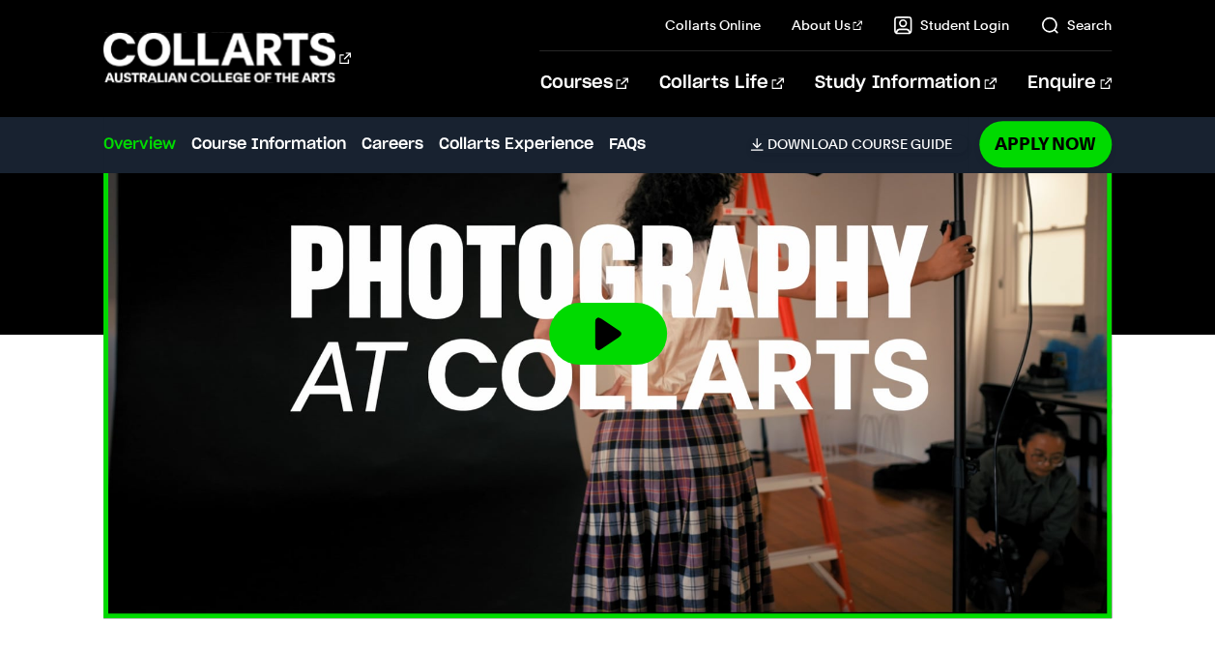
scroll to position [621, 0]
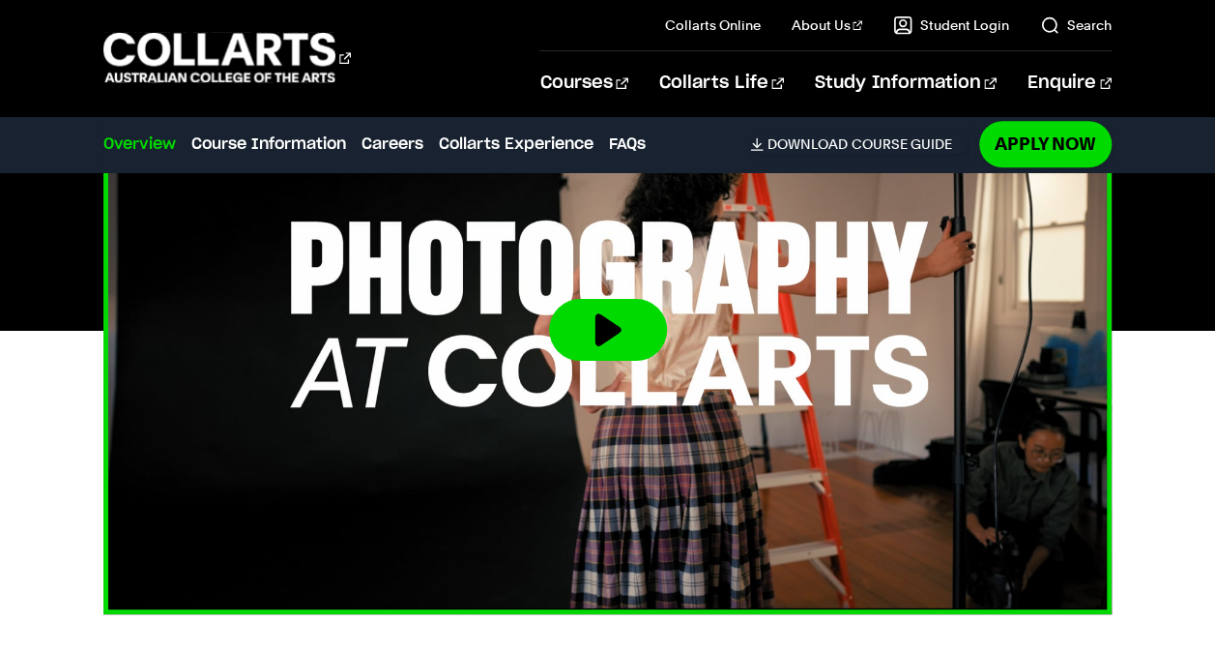
click at [445, 315] on img at bounding box center [608, 330] width 1110 height 625
click at [607, 302] on button at bounding box center [608, 330] width 118 height 62
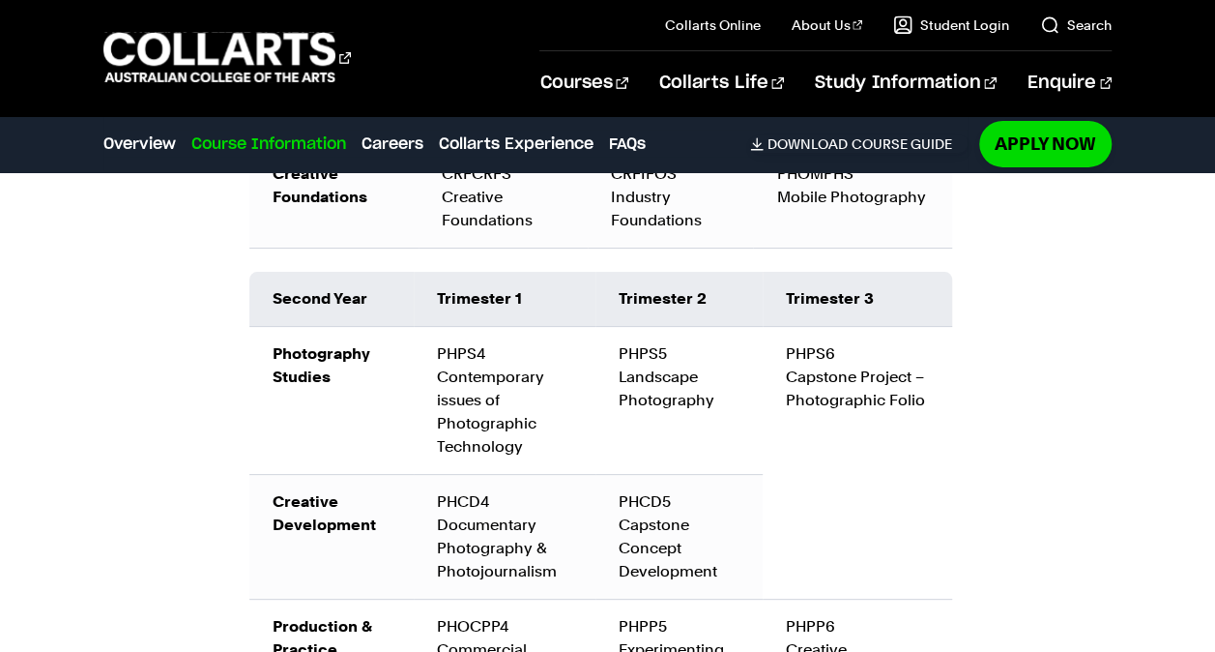
scroll to position [3017, 0]
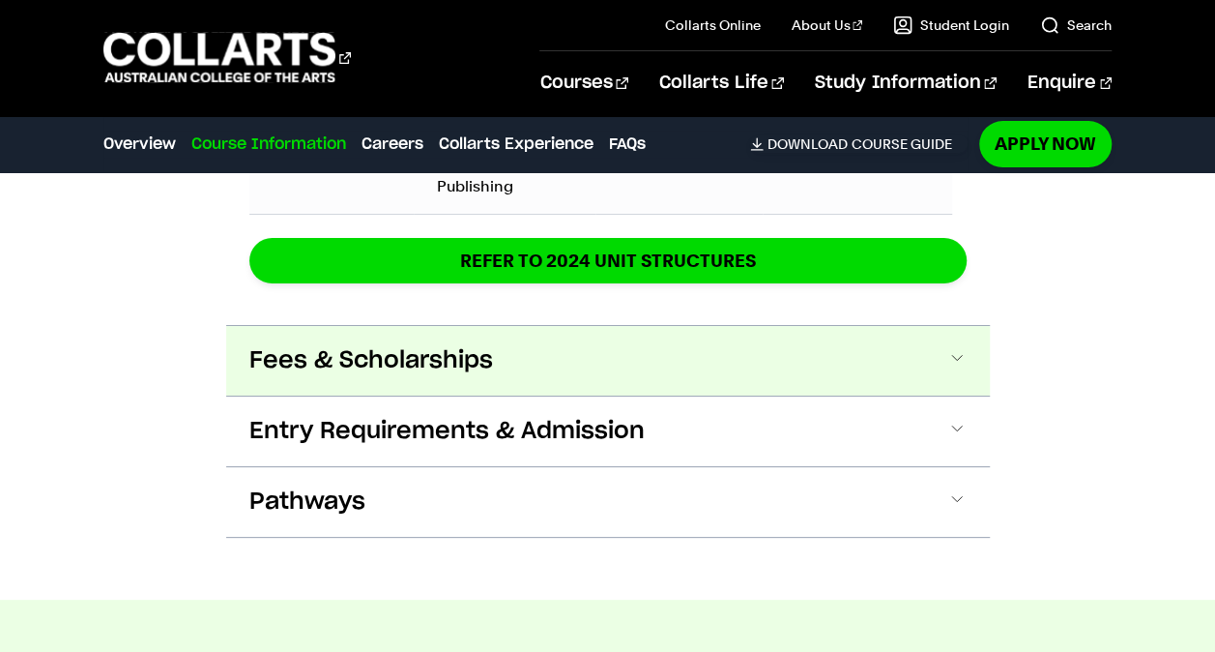
click at [435, 386] on button "Fees & Scholarships" at bounding box center [608, 361] width 764 height 70
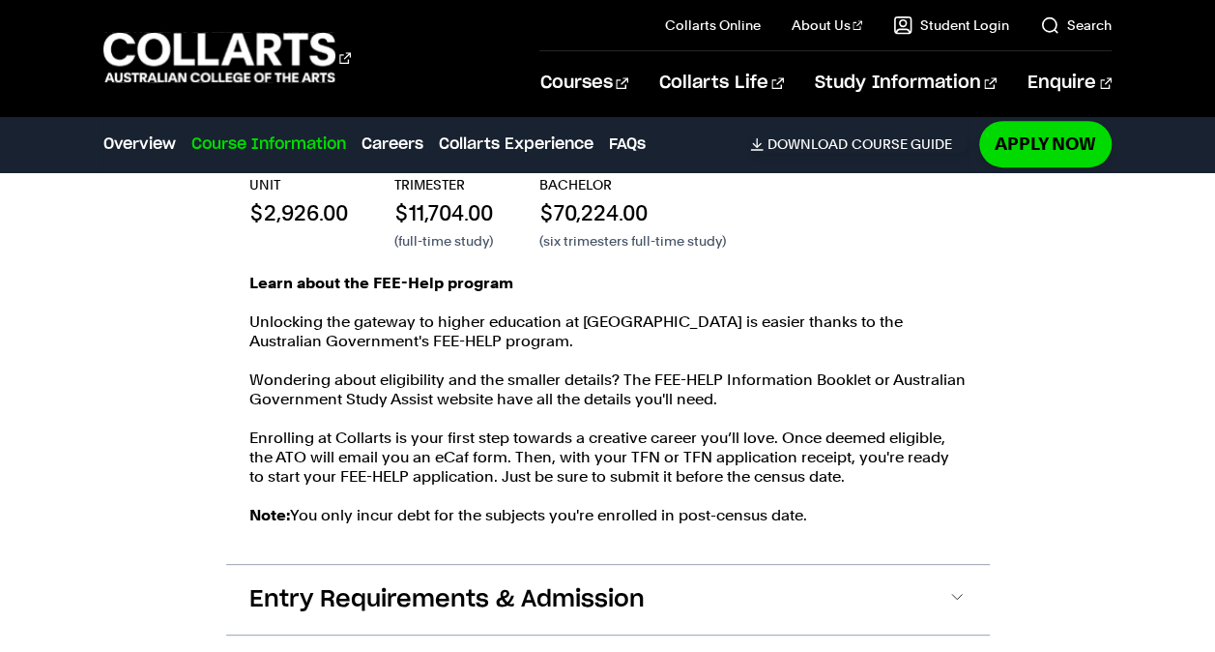
scroll to position [4212, 0]
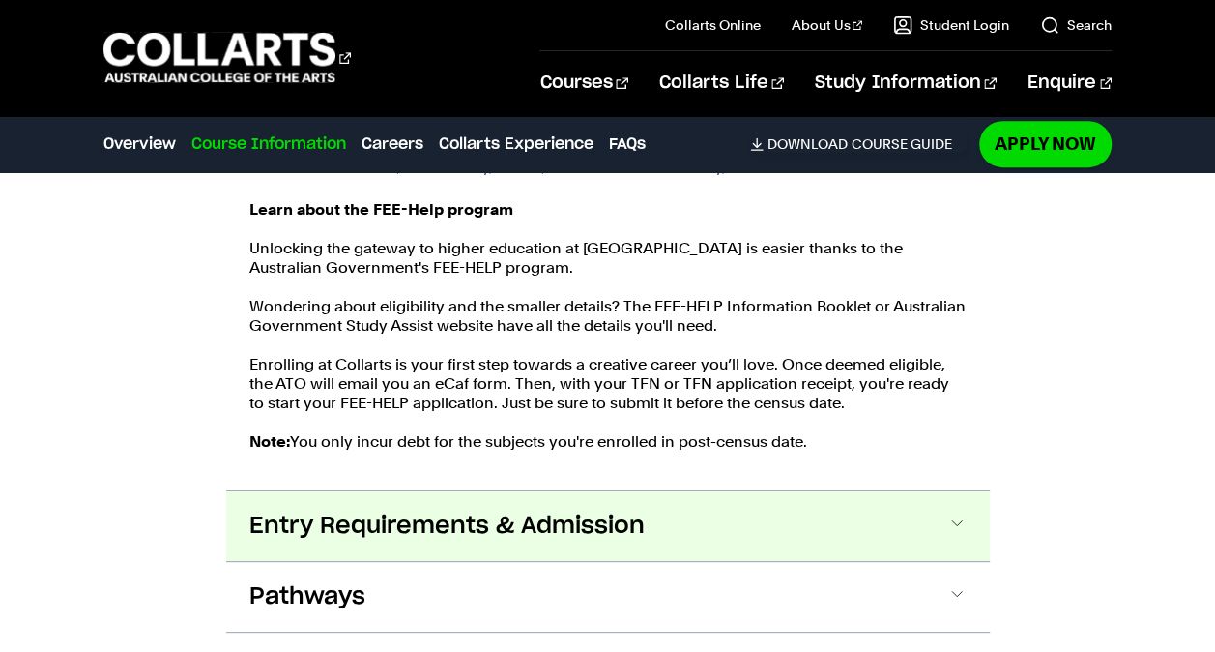
click at [455, 511] on span "Entry Requirements & Admission" at bounding box center [446, 526] width 395 height 31
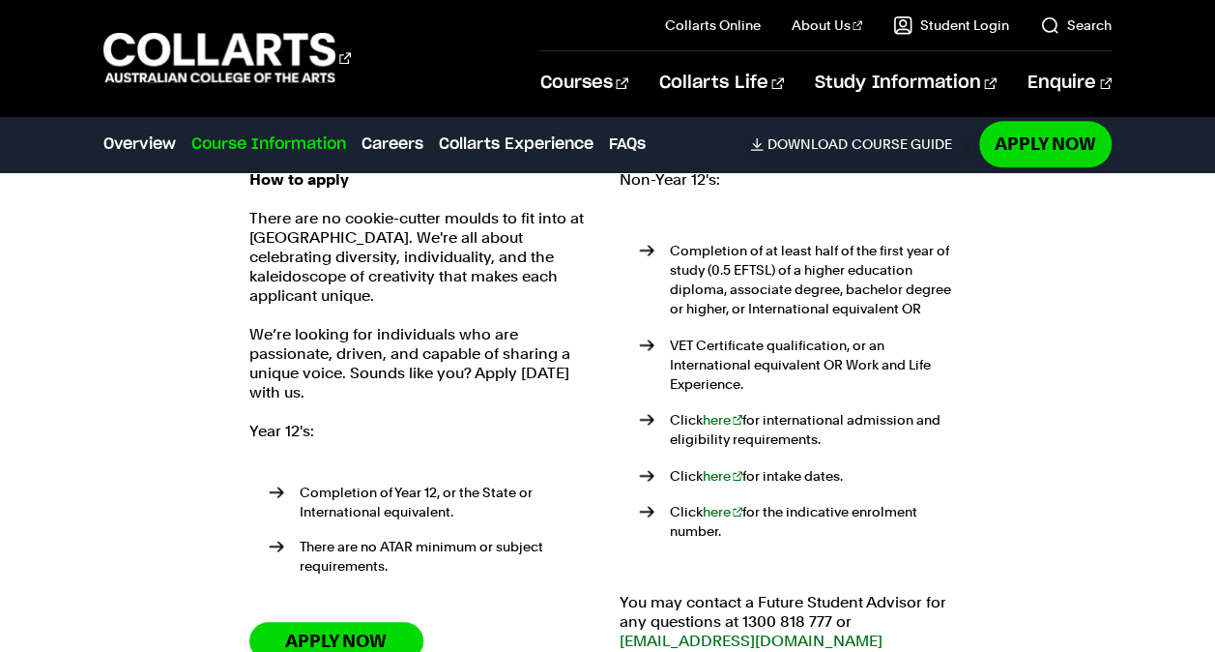
scroll to position [4623, 0]
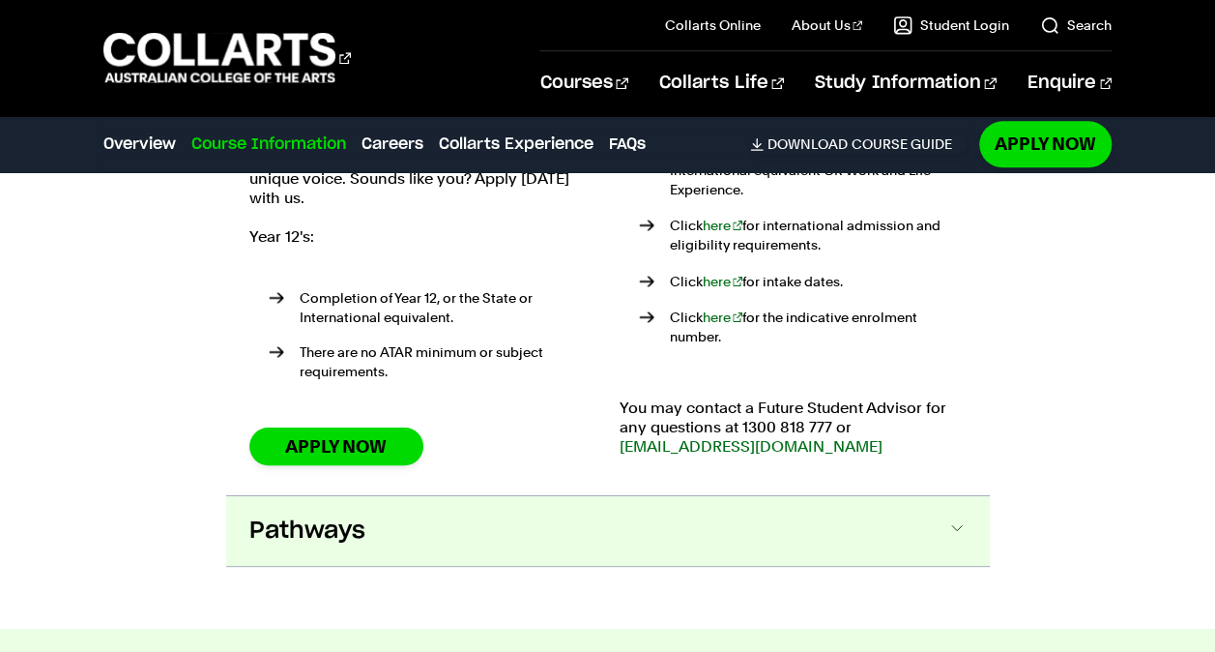
click at [439, 507] on button "Pathways" at bounding box center [608, 531] width 764 height 70
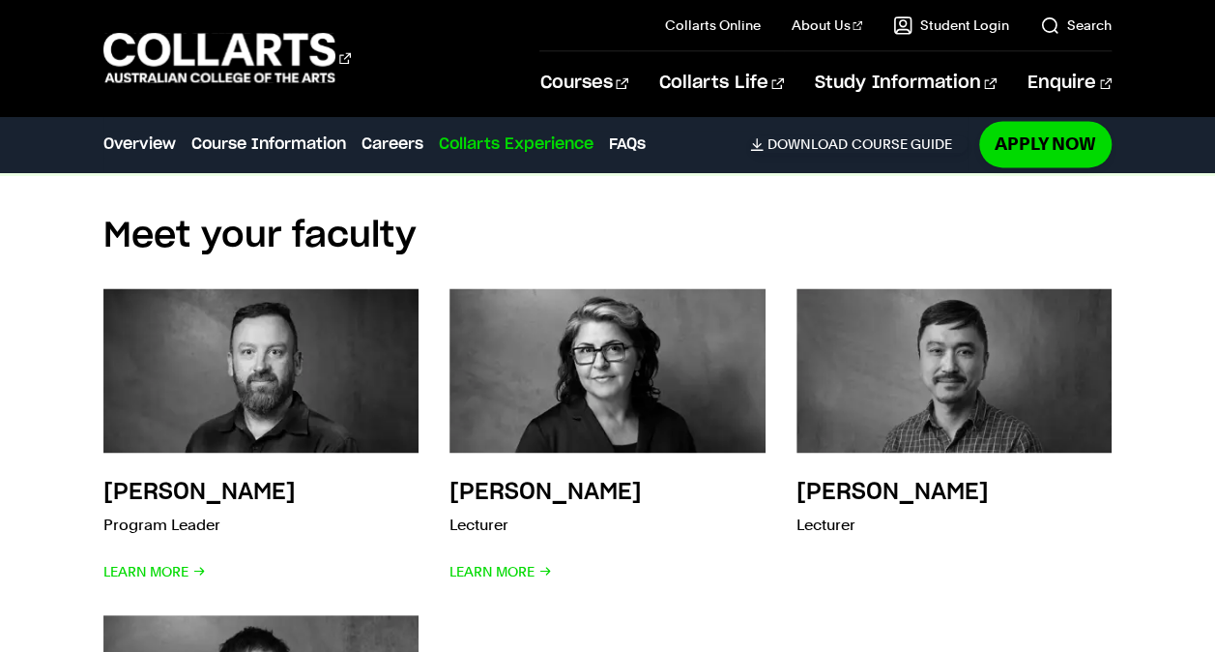
scroll to position [8645, 0]
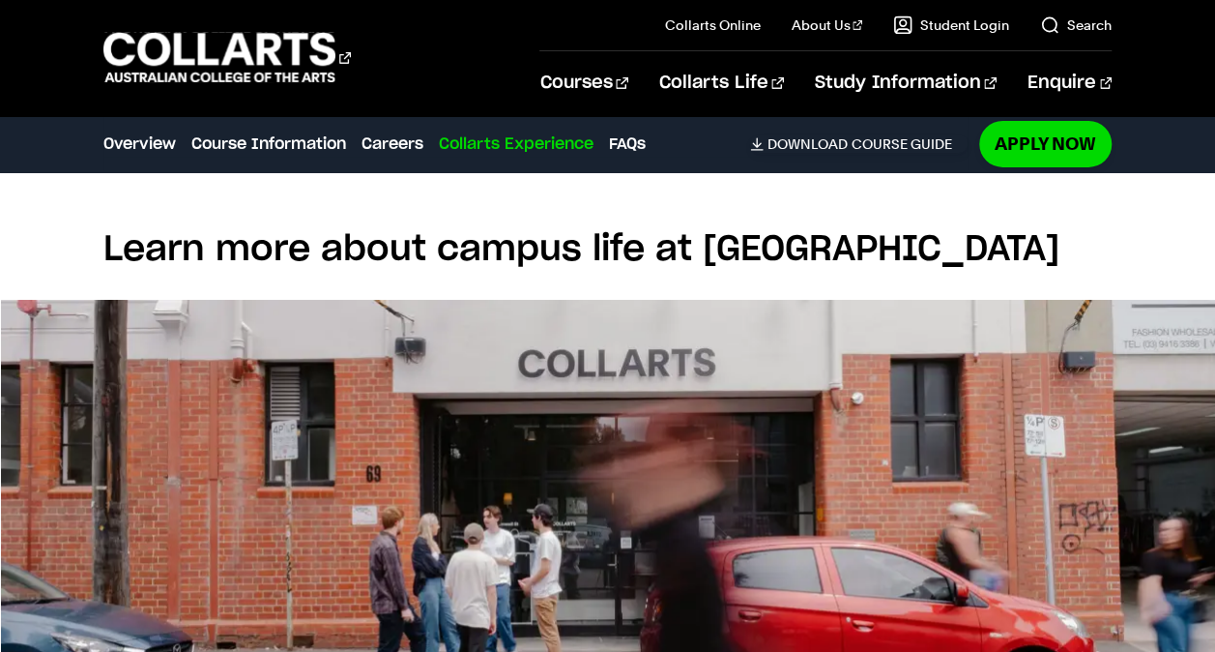
click at [565, 497] on img at bounding box center [608, 513] width 1215 height 427
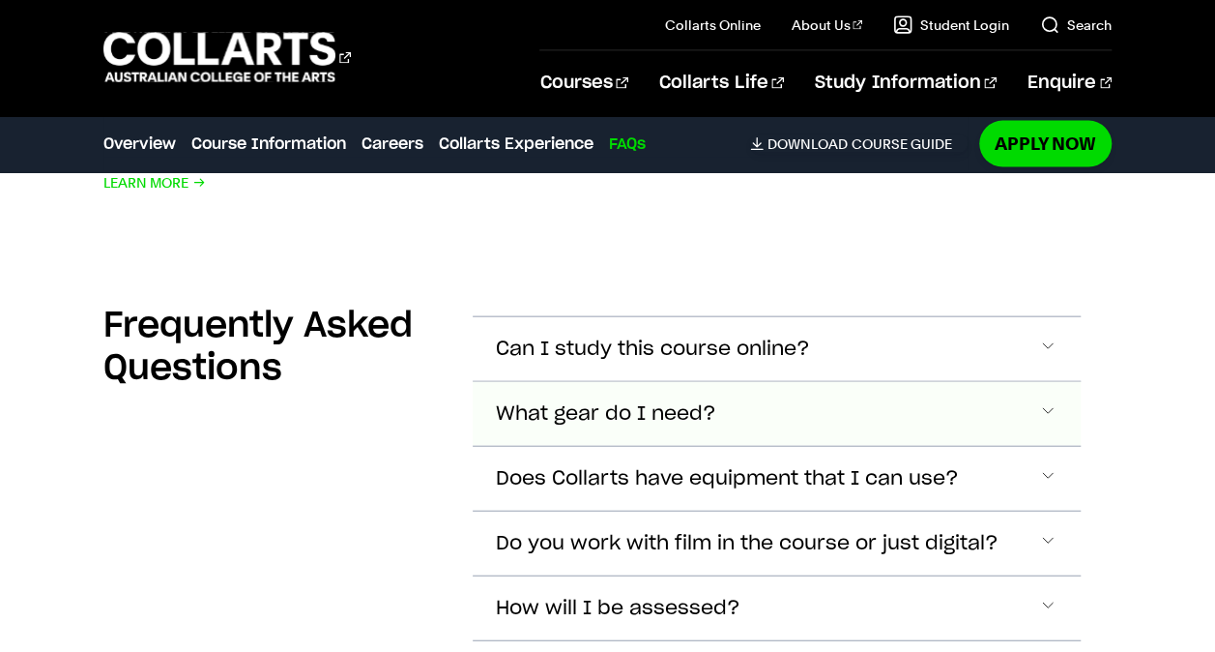
click at [584, 350] on span "What gear do I need?" at bounding box center [653, 349] width 314 height 22
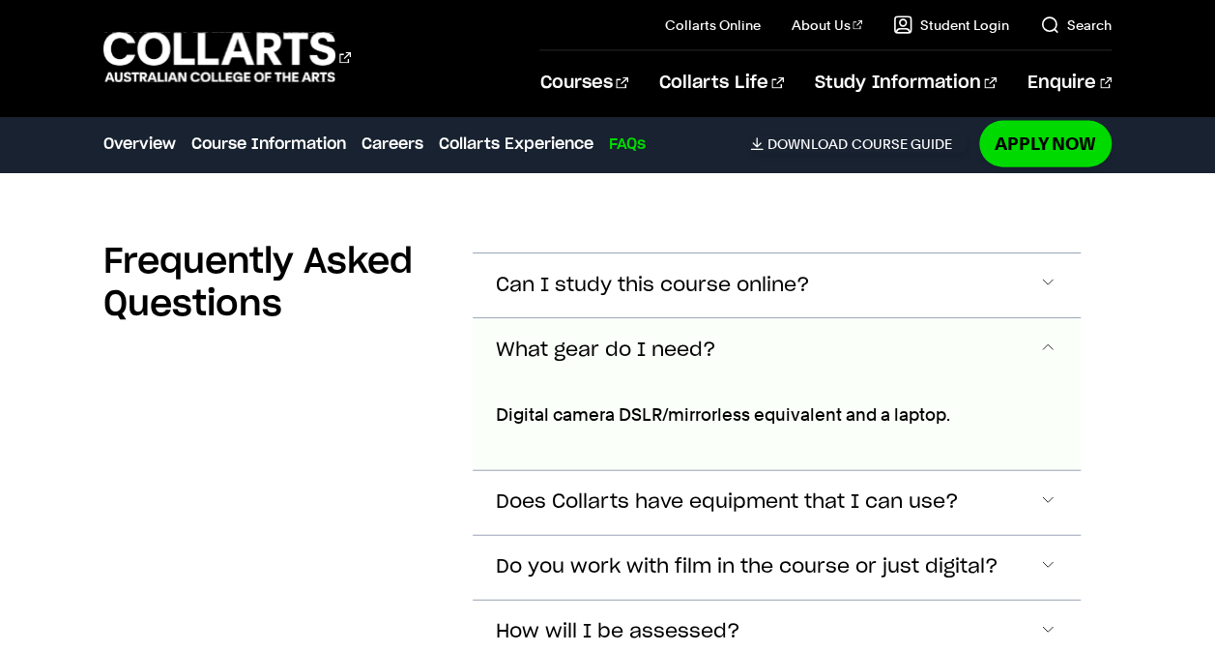
scroll to position [9492, 0]
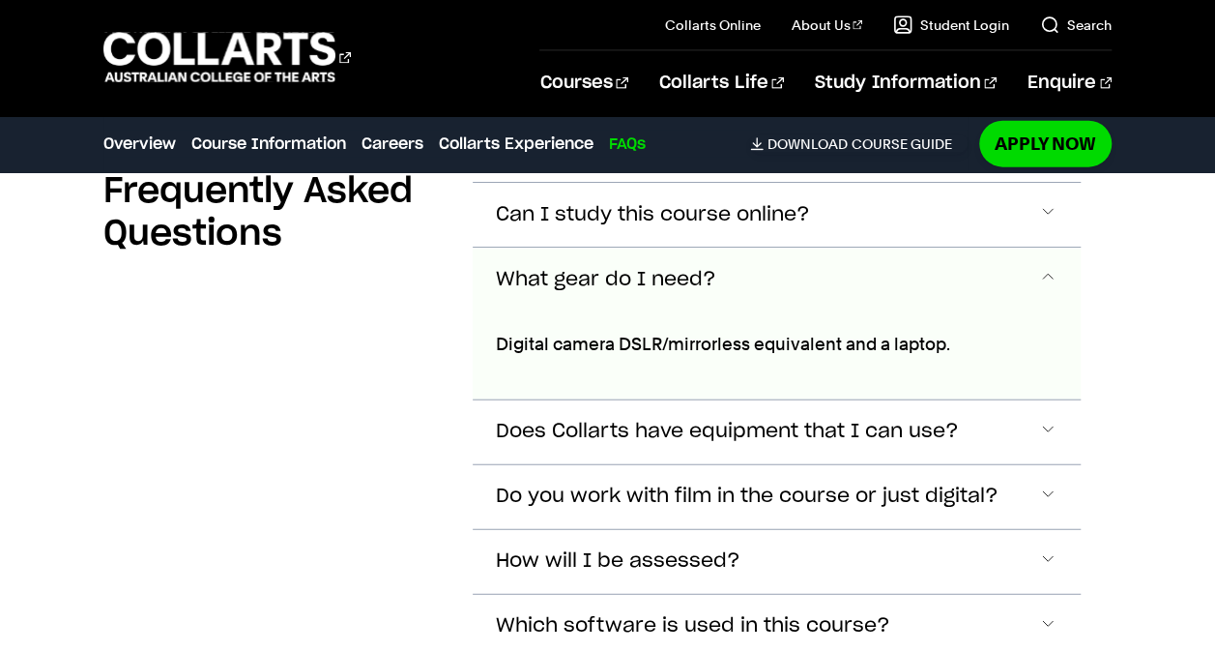
click at [584, 269] on span "What gear do I need?" at bounding box center [606, 280] width 220 height 22
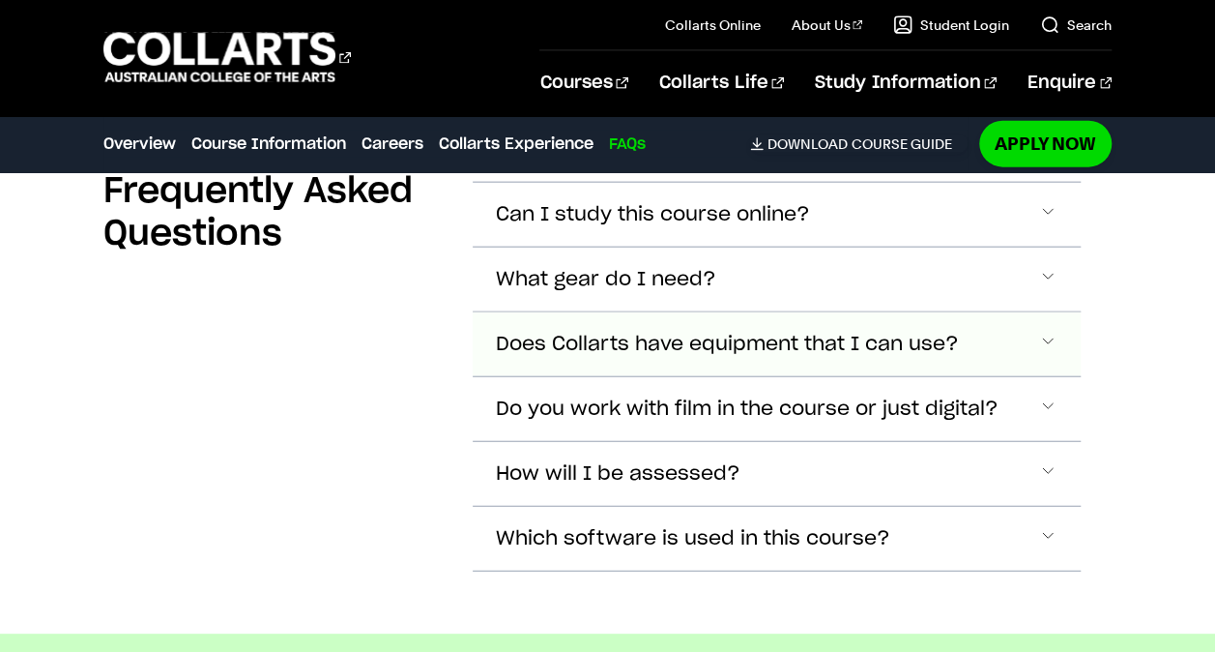
click at [620, 247] on button "Does Collarts have equipment that I can use?" at bounding box center [777, 215] width 608 height 64
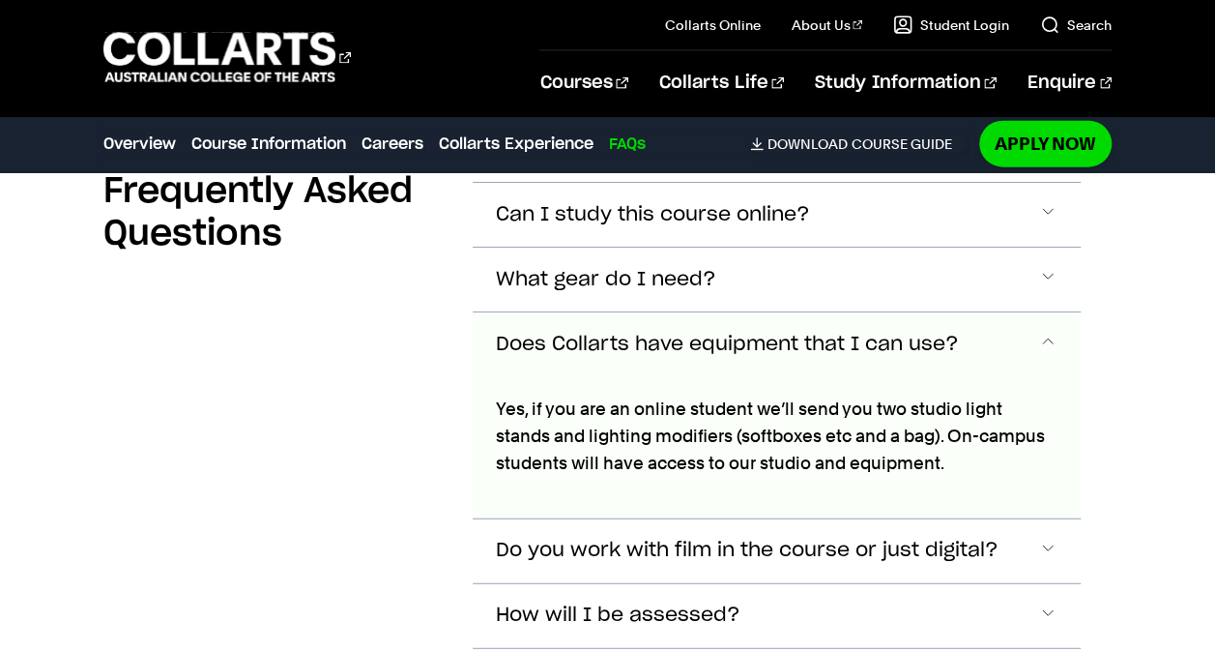
scroll to position [9555, 0]
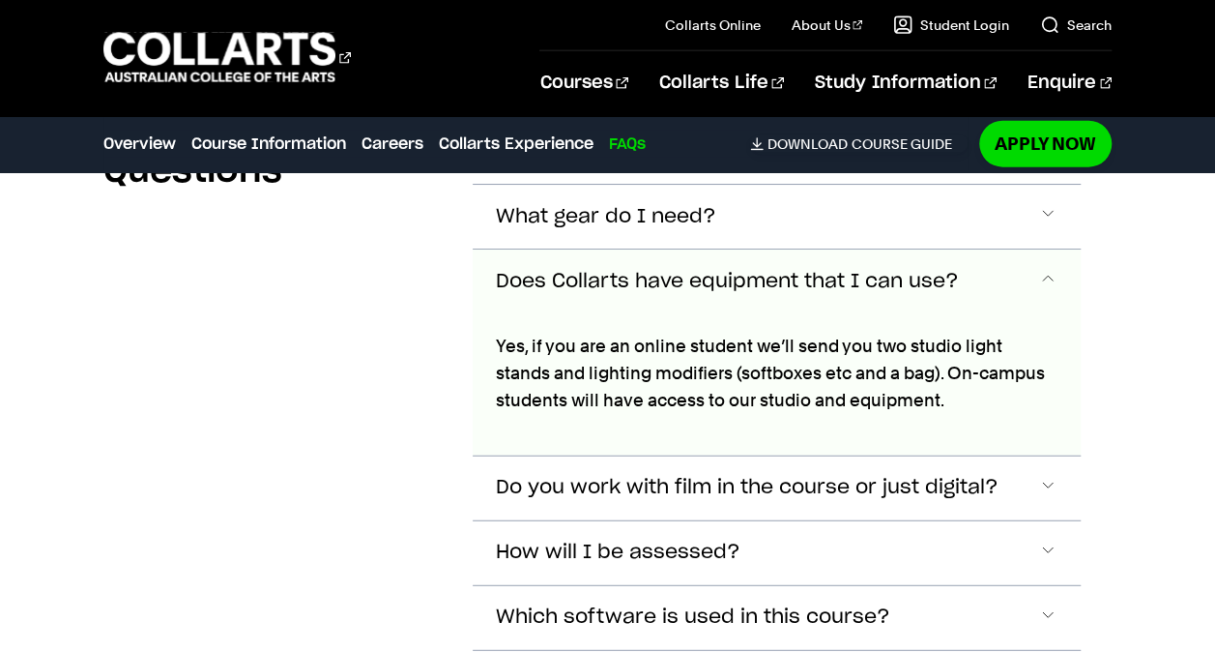
click at [634, 249] on button "Does Collarts have equipment that I can use?" at bounding box center [777, 281] width 608 height 64
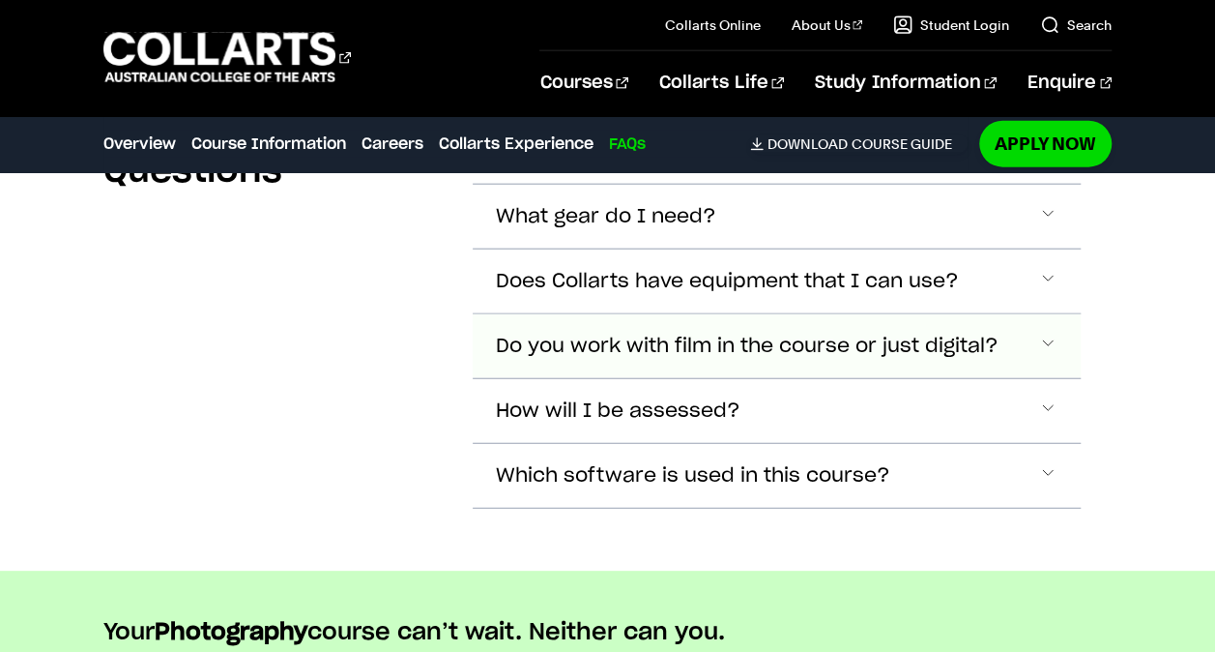
click at [665, 163] on span "Do you work with film in the course or just digital?" at bounding box center [653, 152] width 314 height 22
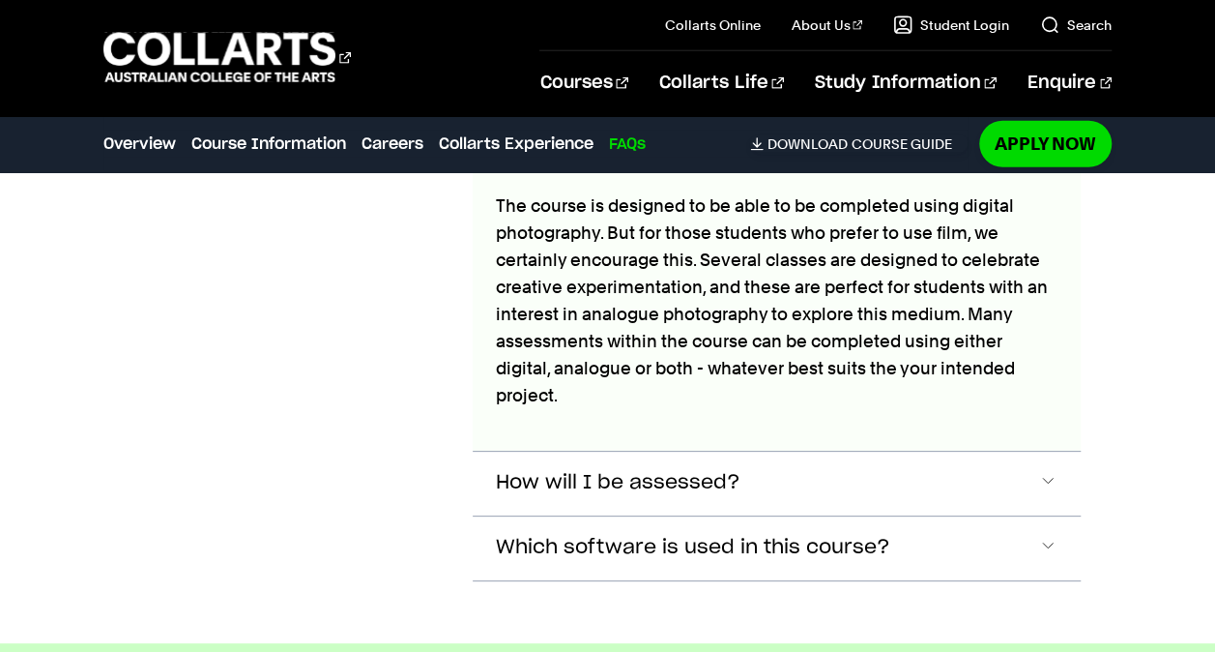
scroll to position [9765, 0]
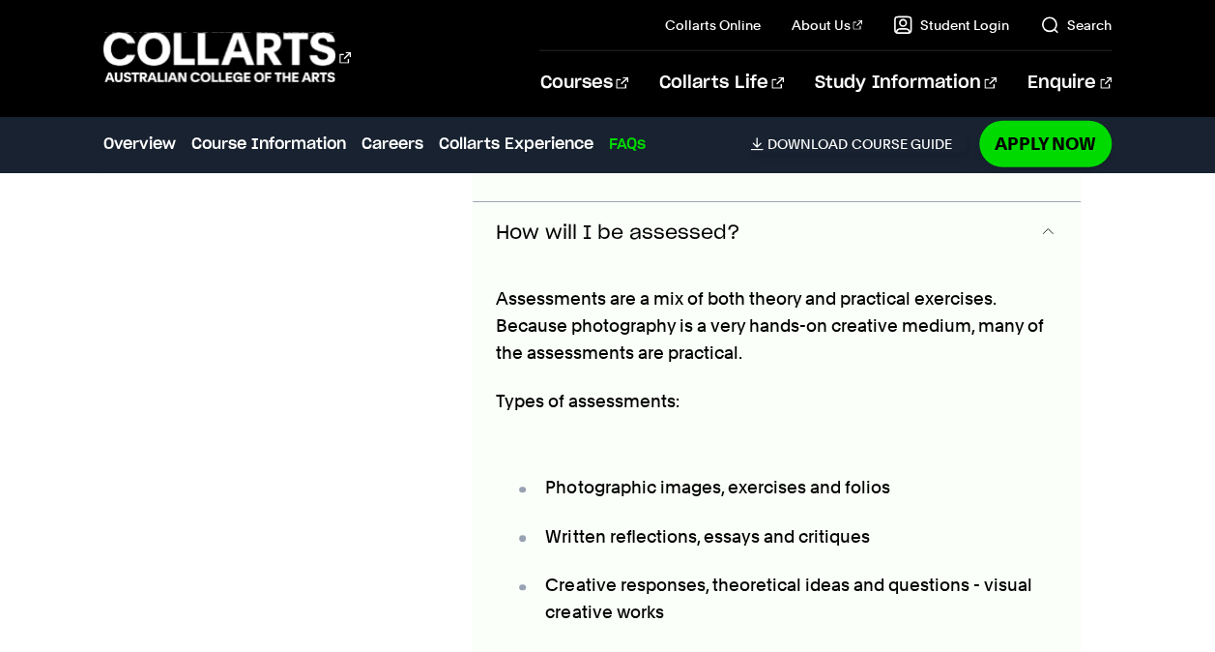
scroll to position [10011, 0]
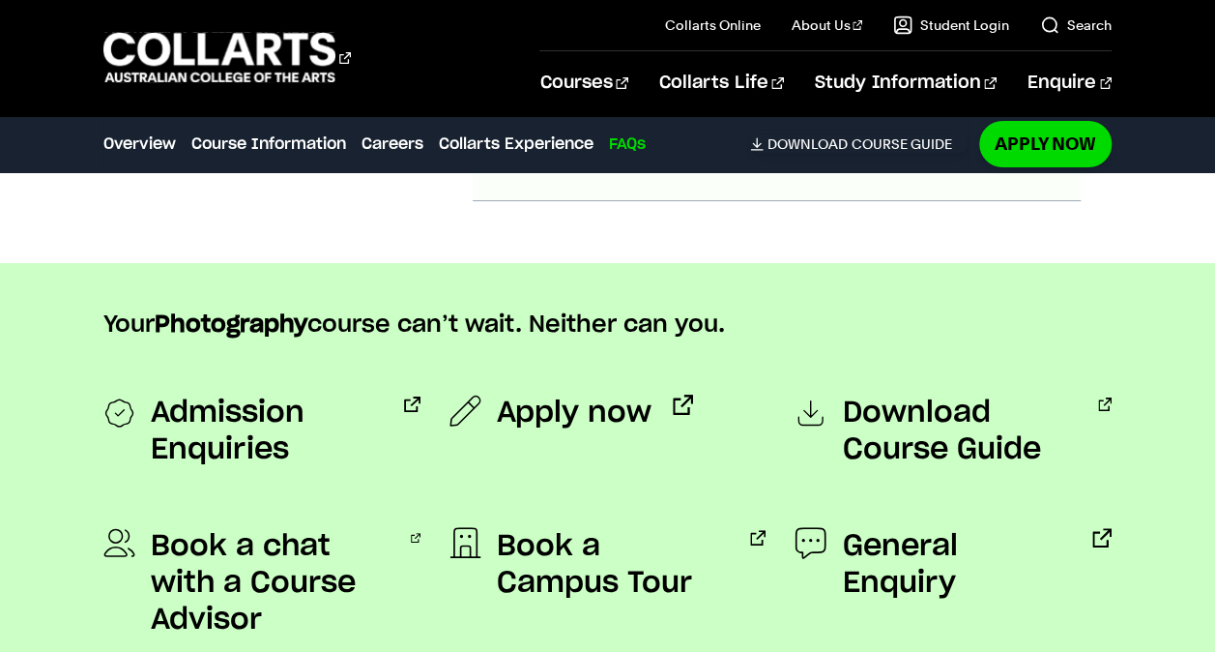
scroll to position [10764, 0]
